Goal: Navigation & Orientation: Find specific page/section

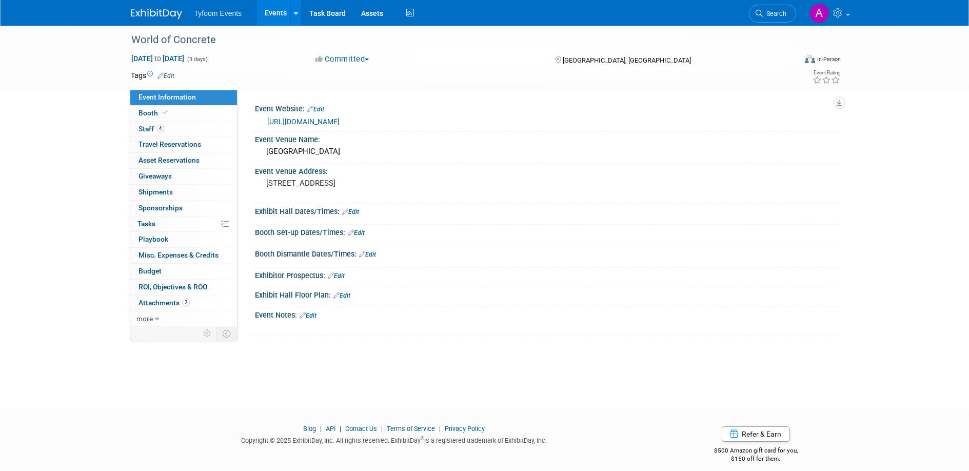
click at [274, 17] on link "Events" at bounding box center [275, 13] width 37 height 26
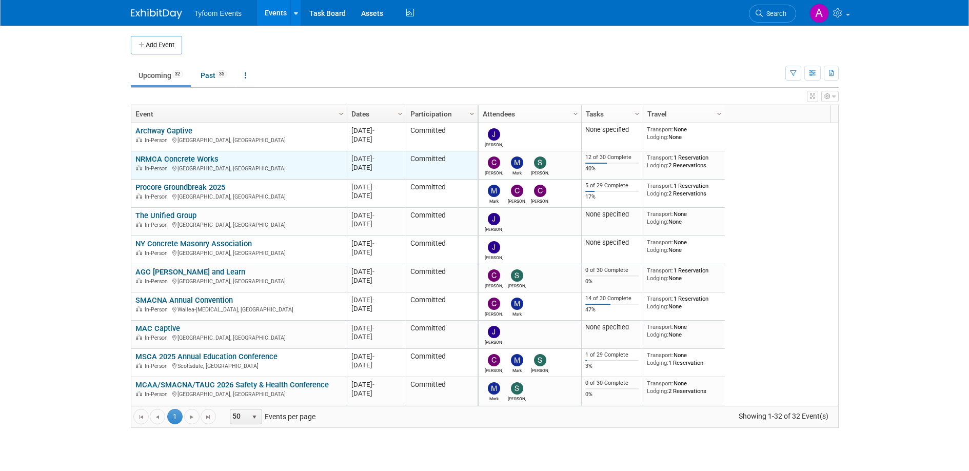
click at [180, 152] on td "NRMCA Concrete Works NRMCA Concrete Works In-Person [GEOGRAPHIC_DATA], [GEOGRAP…" at bounding box center [238, 165] width 215 height 28
click at [182, 157] on link "NRMCA Concrete Works" at bounding box center [176, 158] width 83 height 9
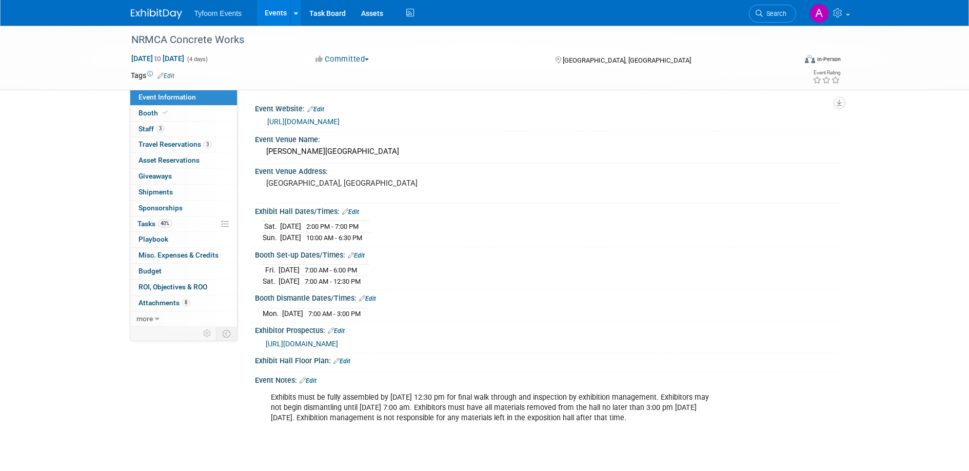
click at [340, 121] on link "[URL][DOMAIN_NAME]" at bounding box center [303, 121] width 72 height 8
click at [148, 131] on span "Staff 3" at bounding box center [152, 129] width 26 height 8
